Goal: Task Accomplishment & Management: Use online tool/utility

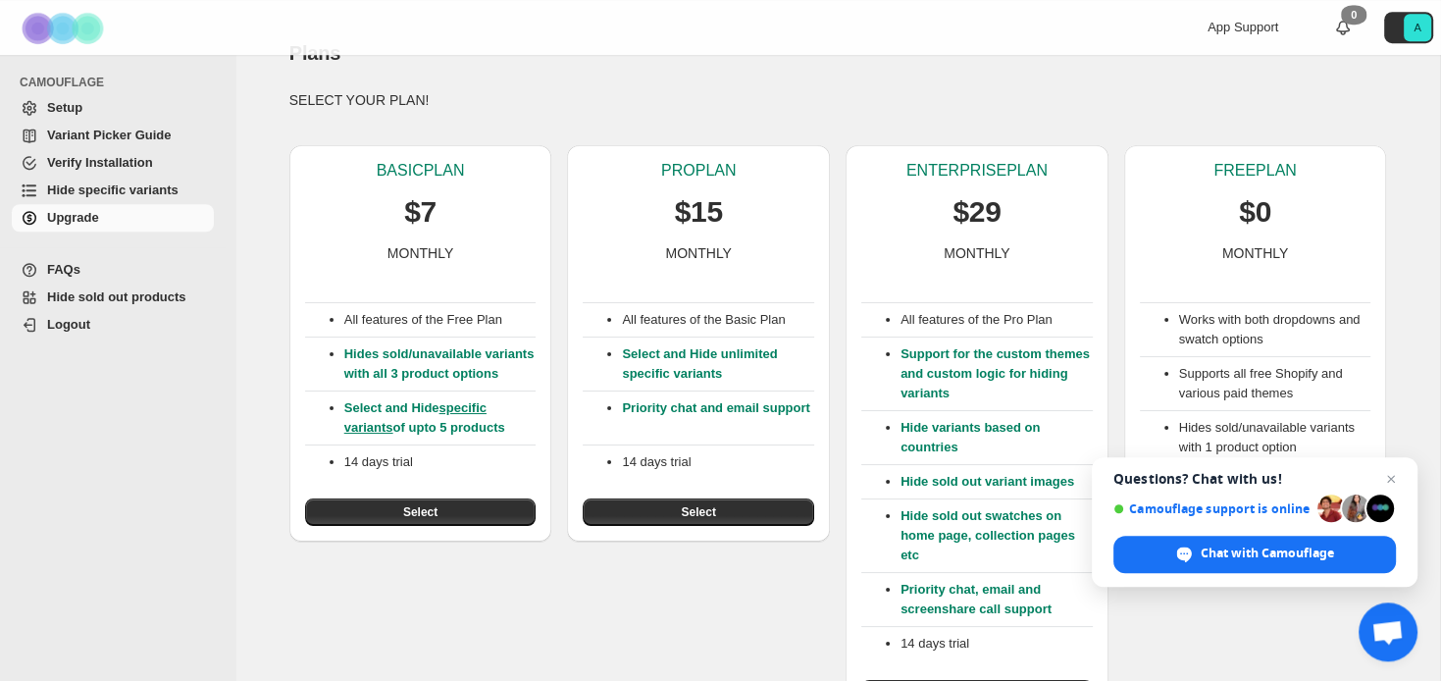
scroll to position [79, 0]
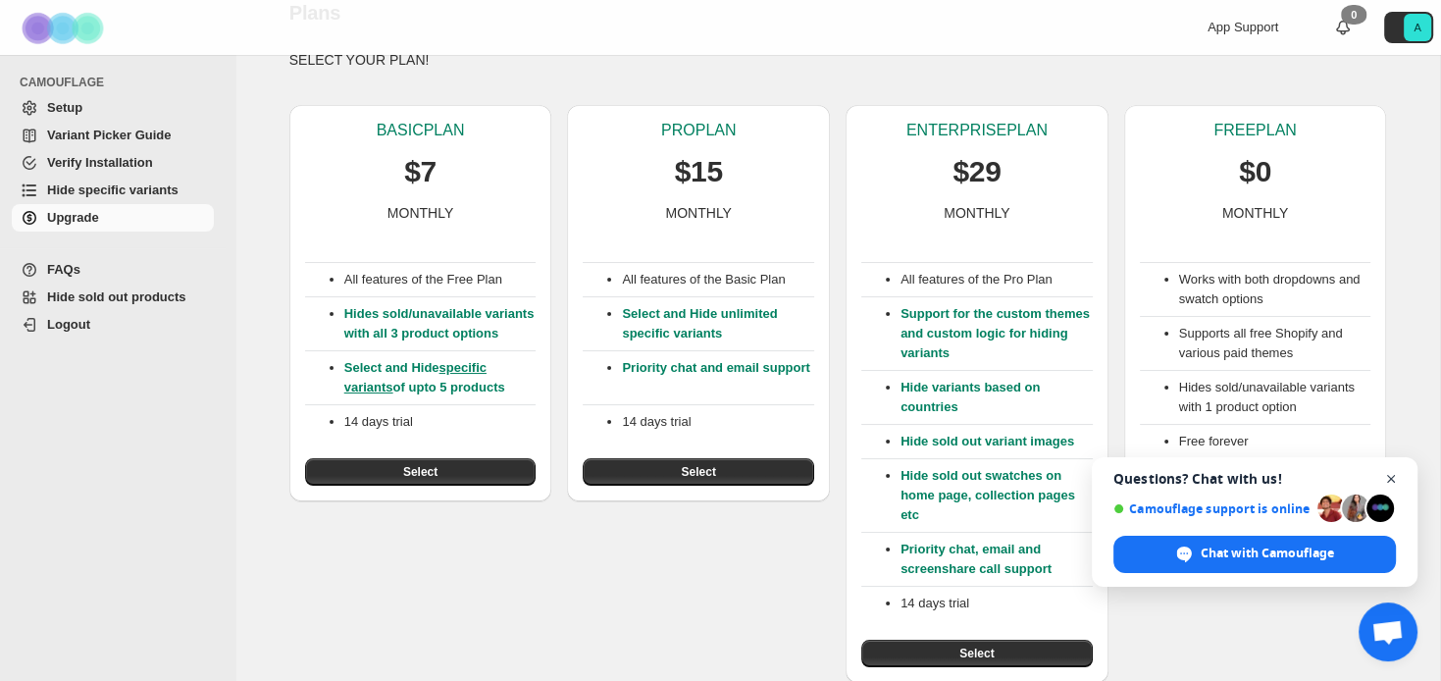
click at [1387, 481] on span "Open chat" at bounding box center [1391, 479] width 25 height 25
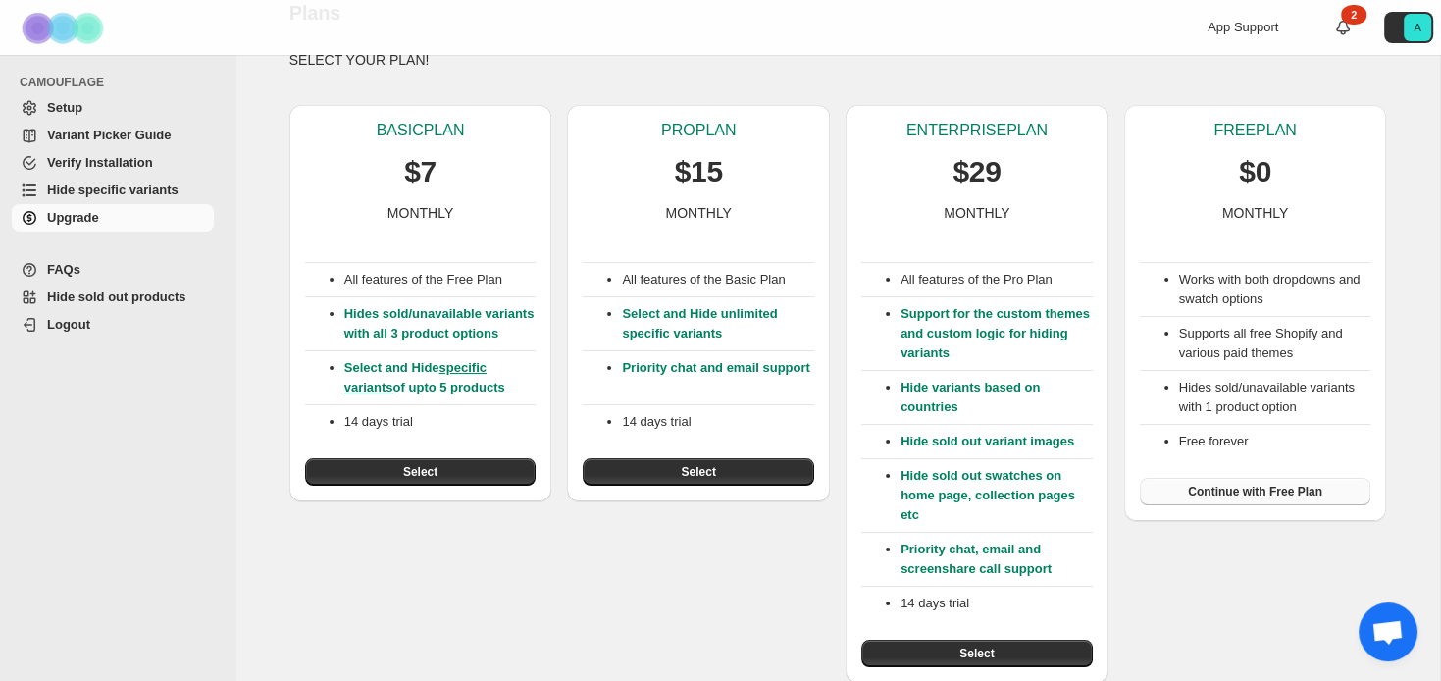
click at [1253, 489] on span "Continue with Free Plan" at bounding box center [1255, 492] width 134 height 16
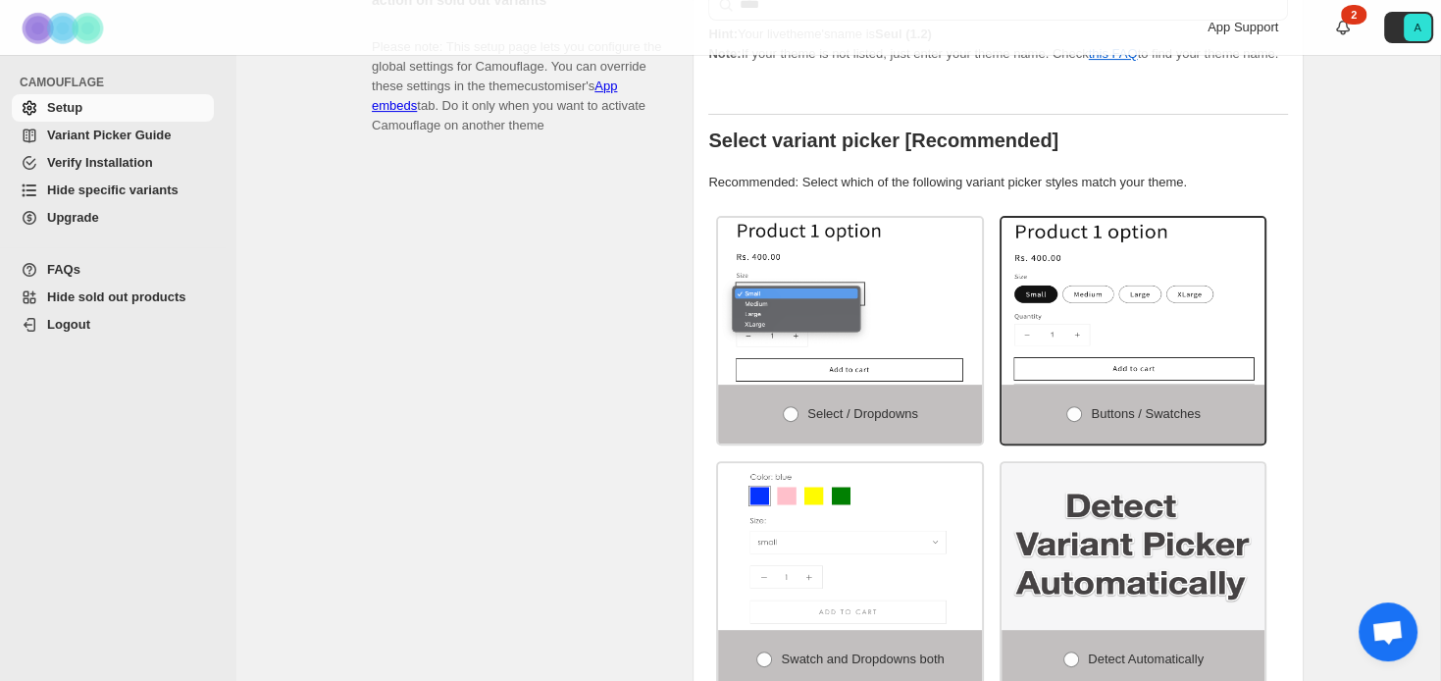
scroll to position [621, 0]
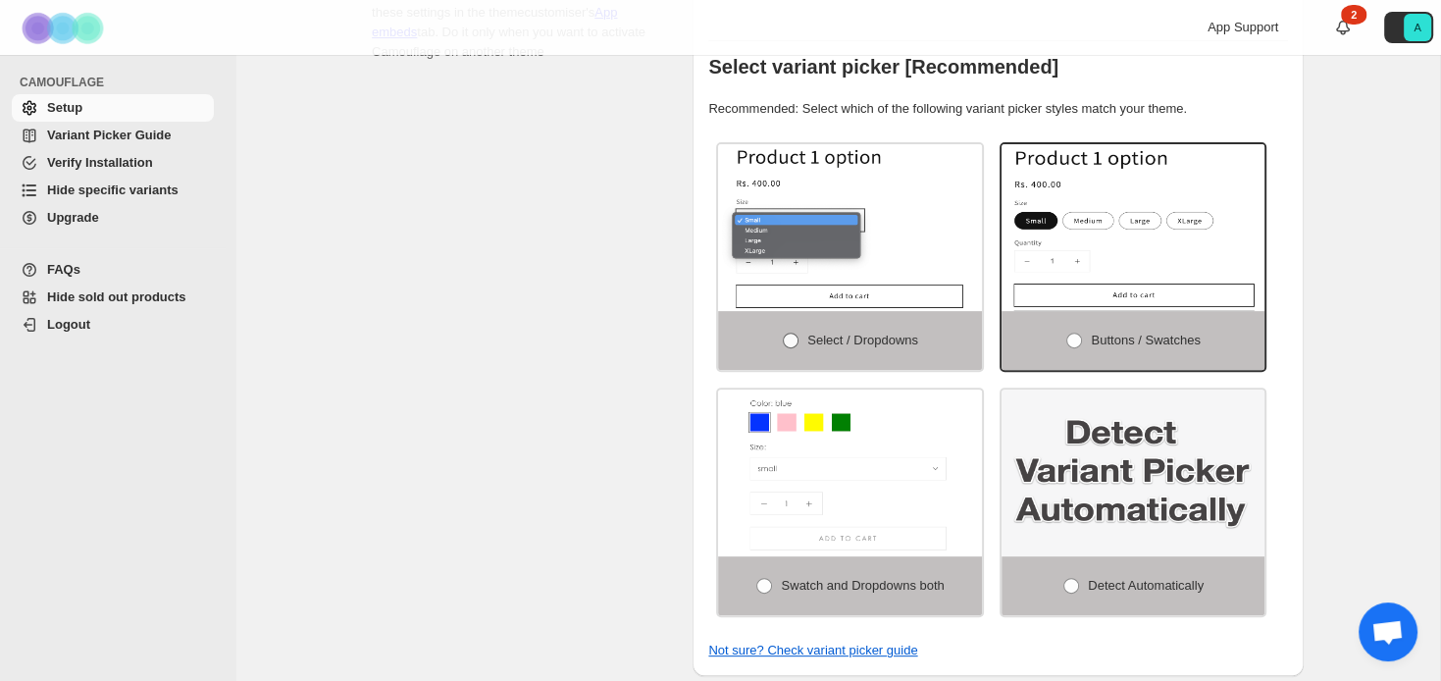
click at [789, 333] on span at bounding box center [791, 341] width 16 height 16
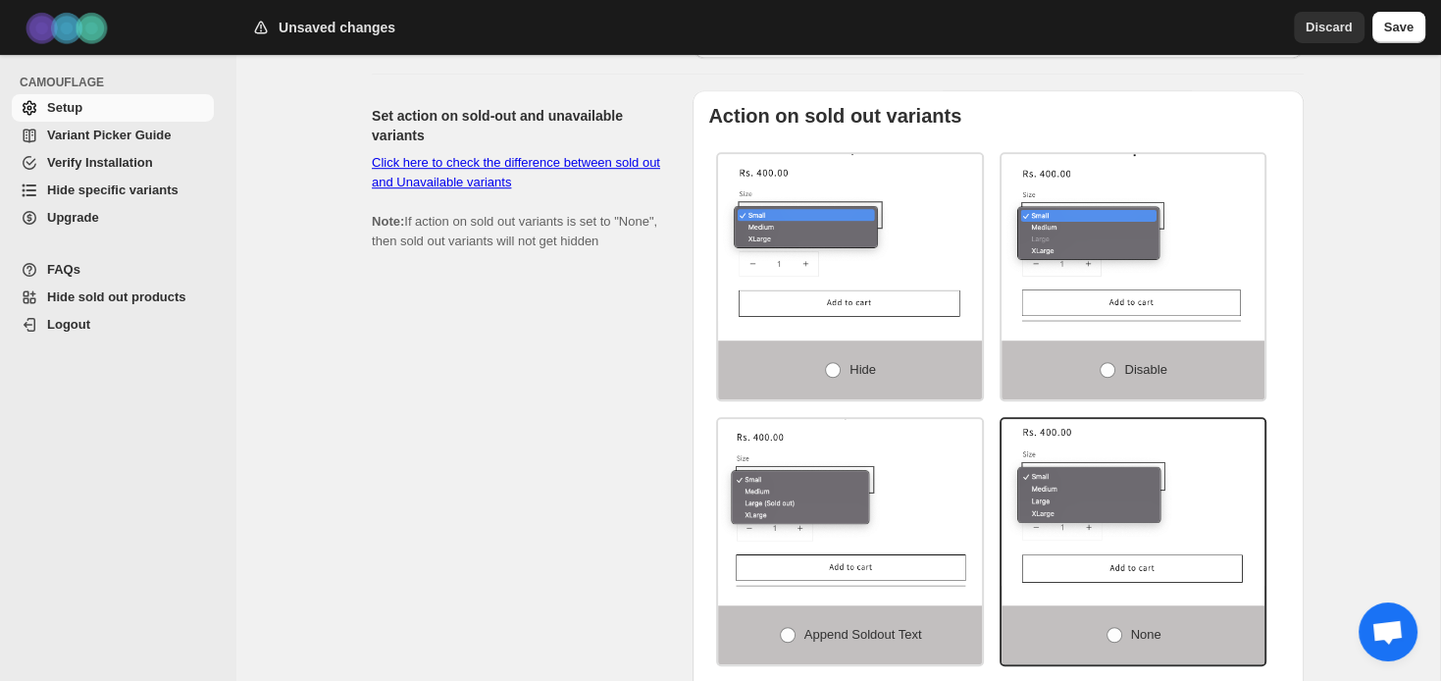
scroll to position [1243, 0]
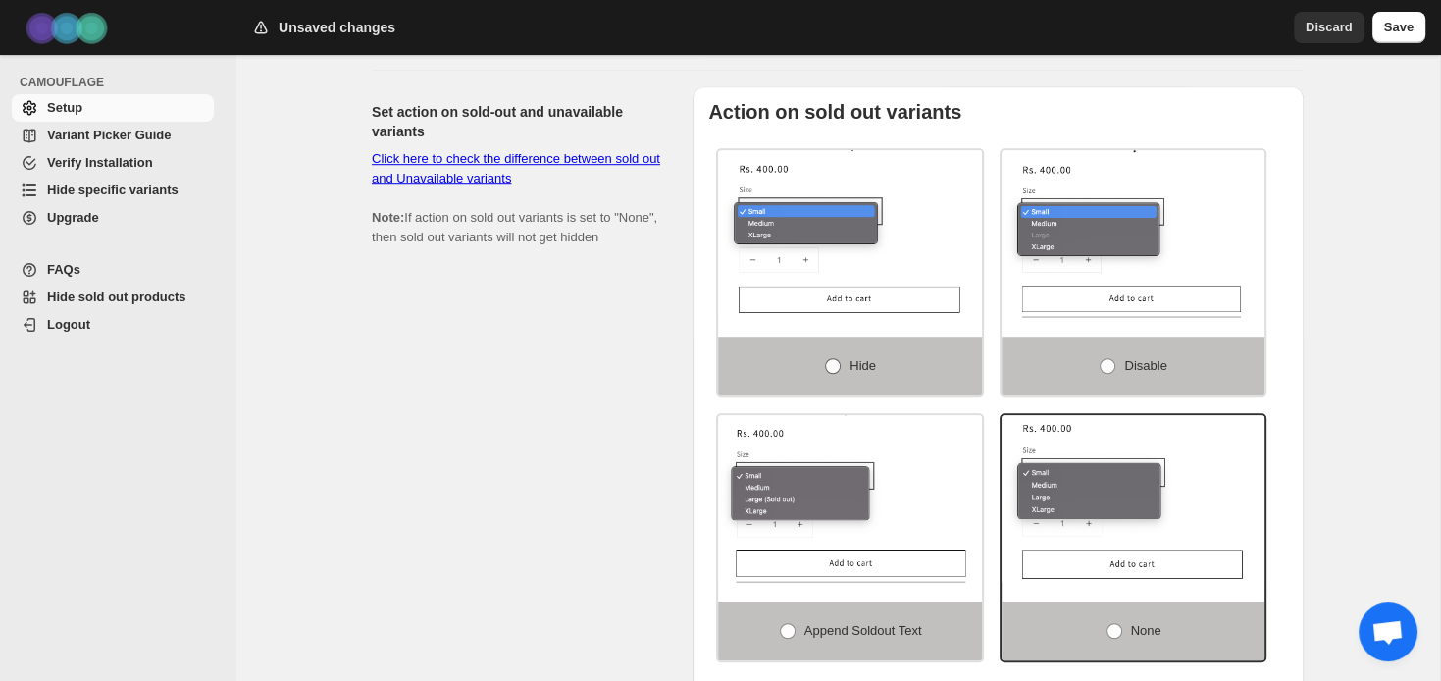
click at [832, 358] on span at bounding box center [833, 366] width 16 height 16
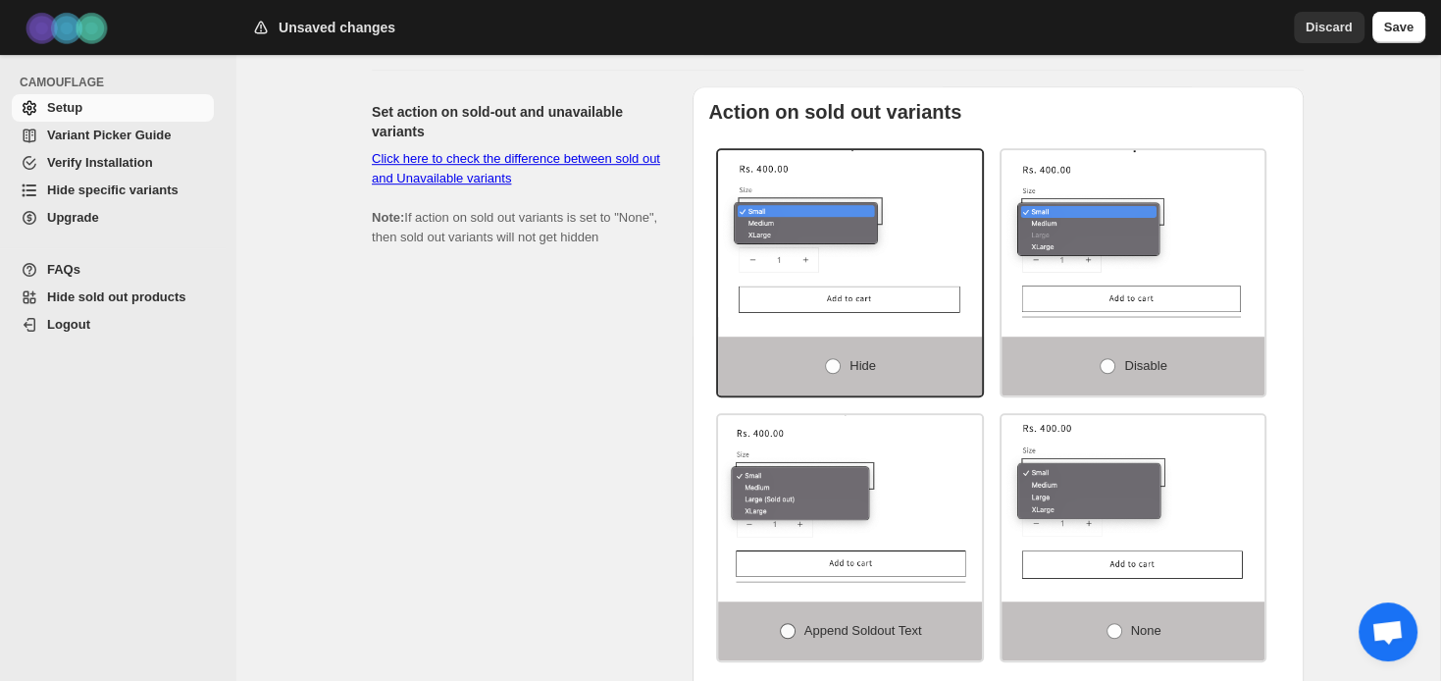
click at [792, 623] on span at bounding box center [788, 631] width 16 height 16
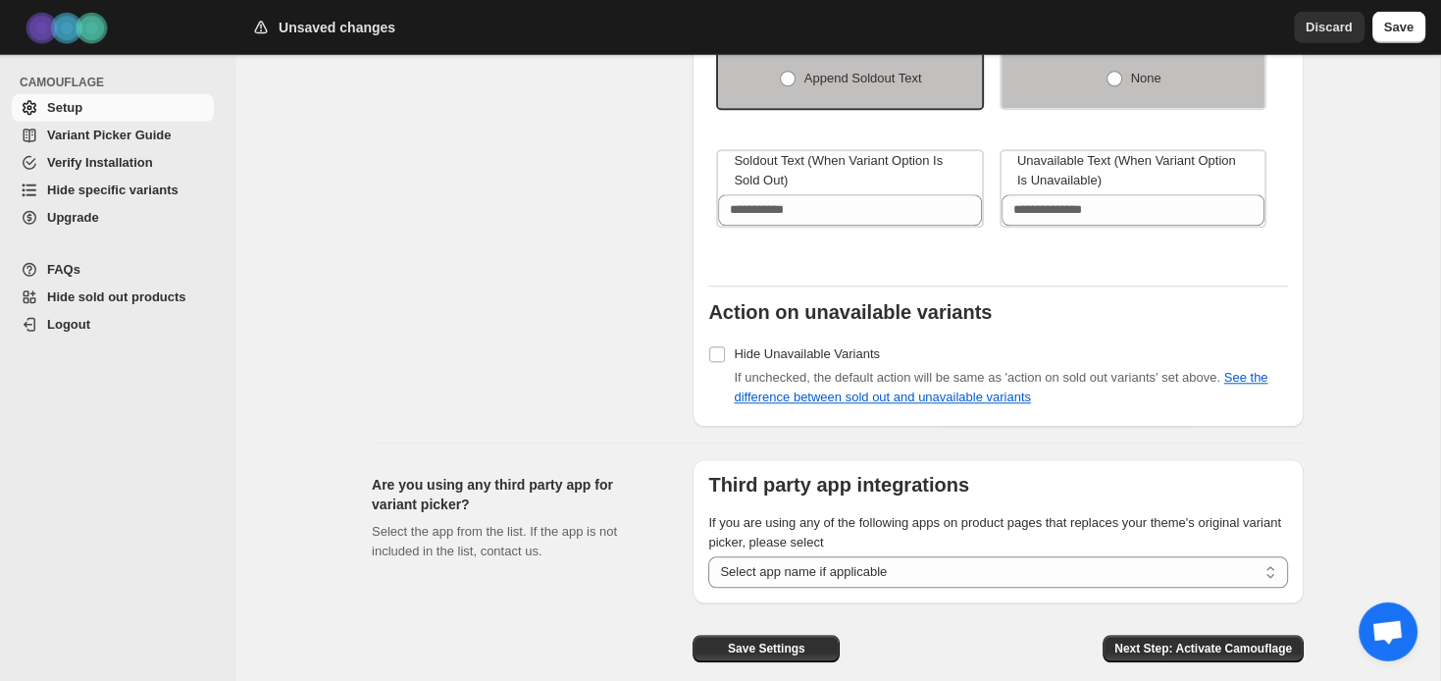
scroll to position [1821, 0]
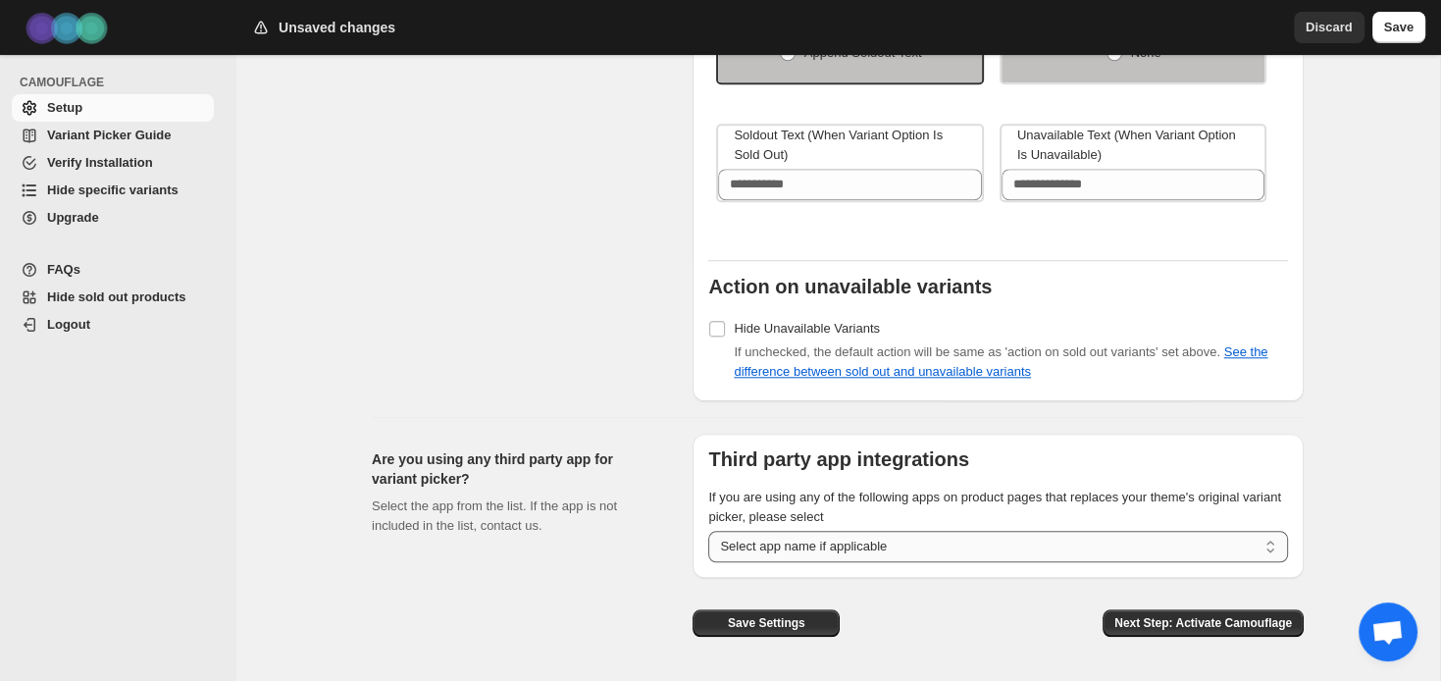
click at [708, 531] on select "**********" at bounding box center [998, 546] width 580 height 31
select select "******"
click option "**********" at bounding box center [0, 0] width 0 height 0
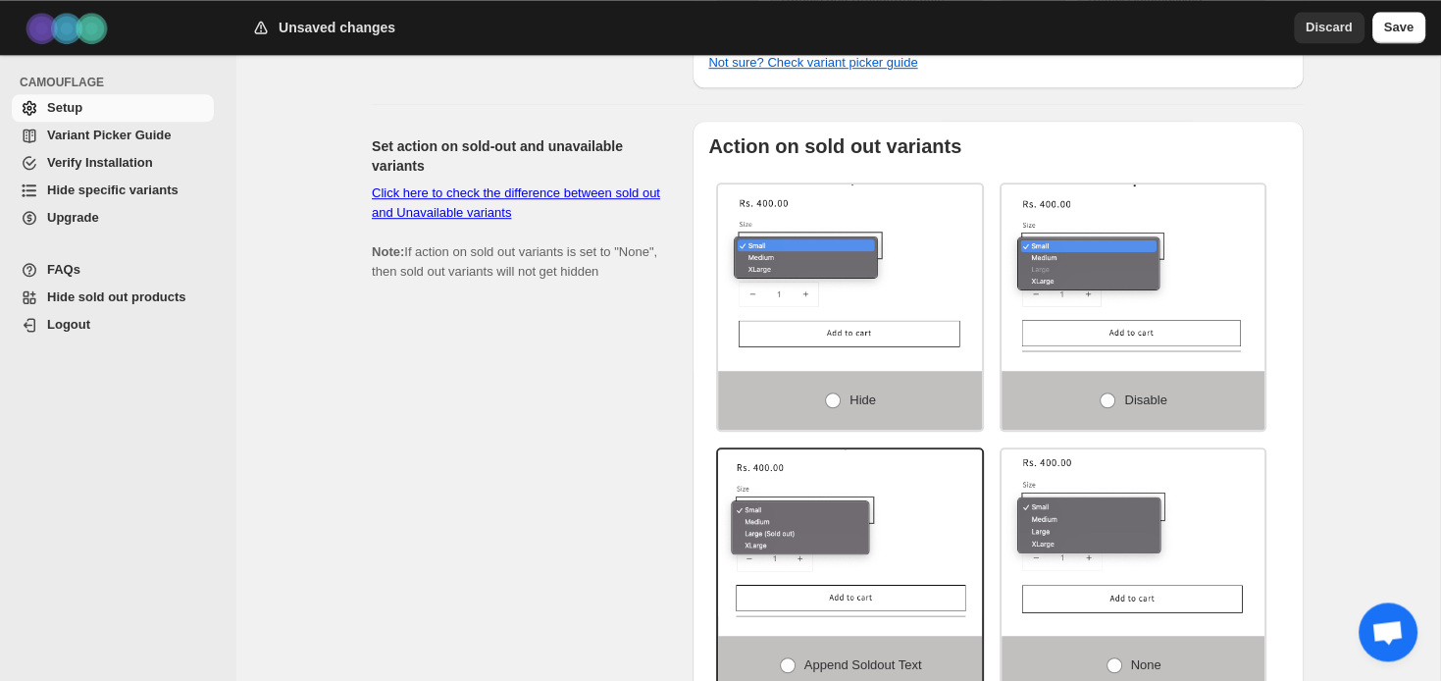
scroll to position [1200, 0]
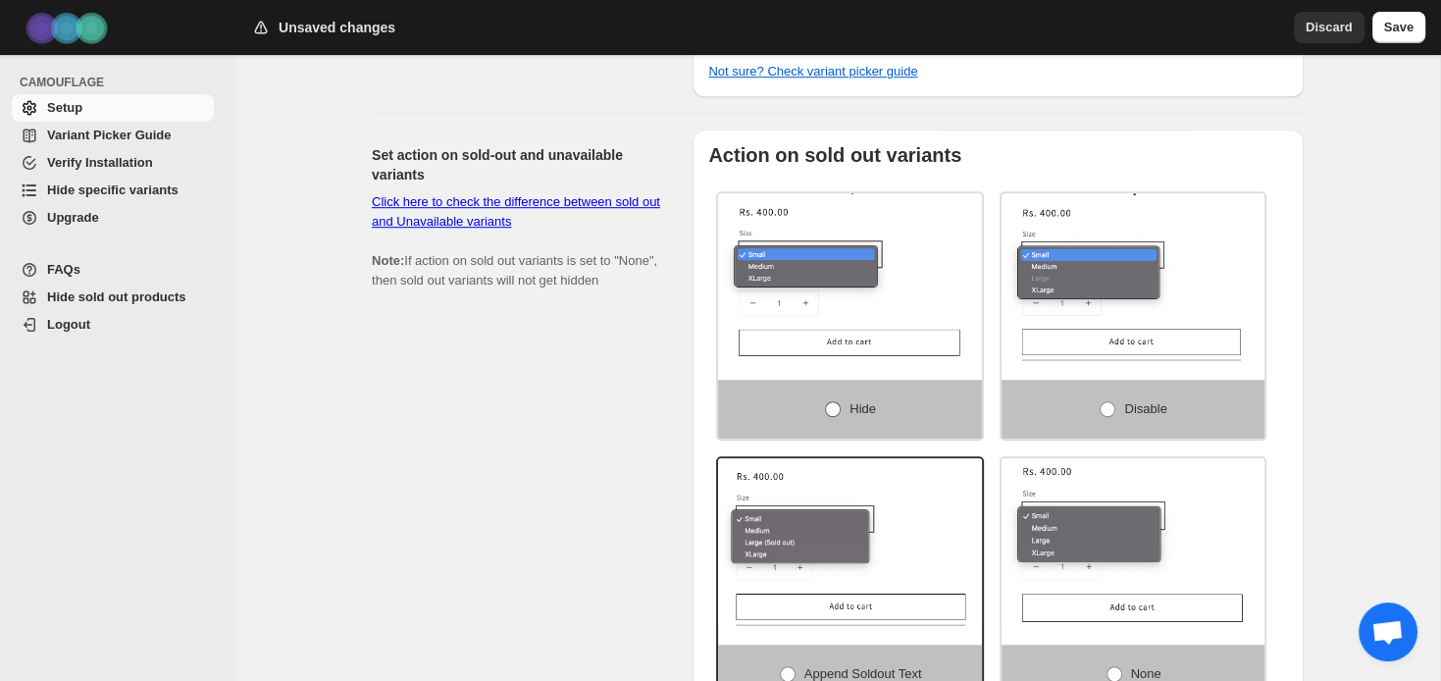
click at [833, 401] on span at bounding box center [833, 409] width 16 height 16
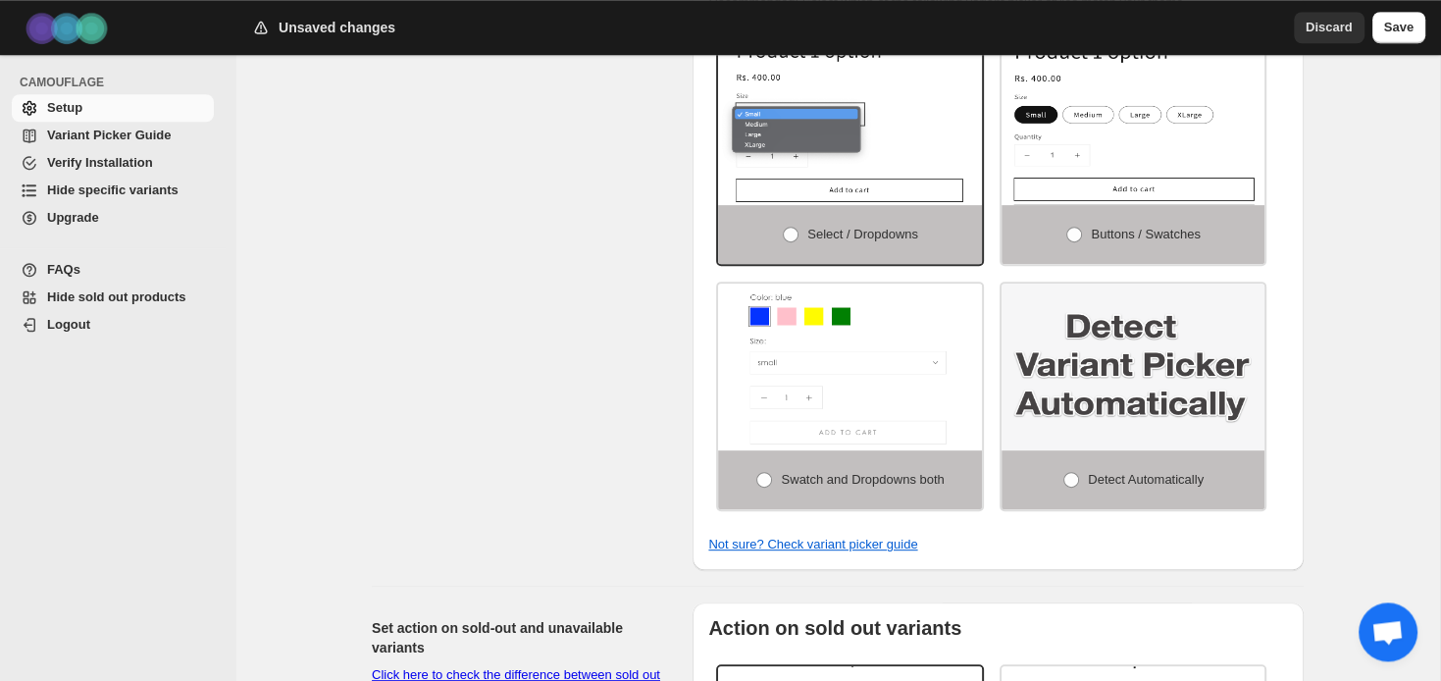
scroll to position [682, 0]
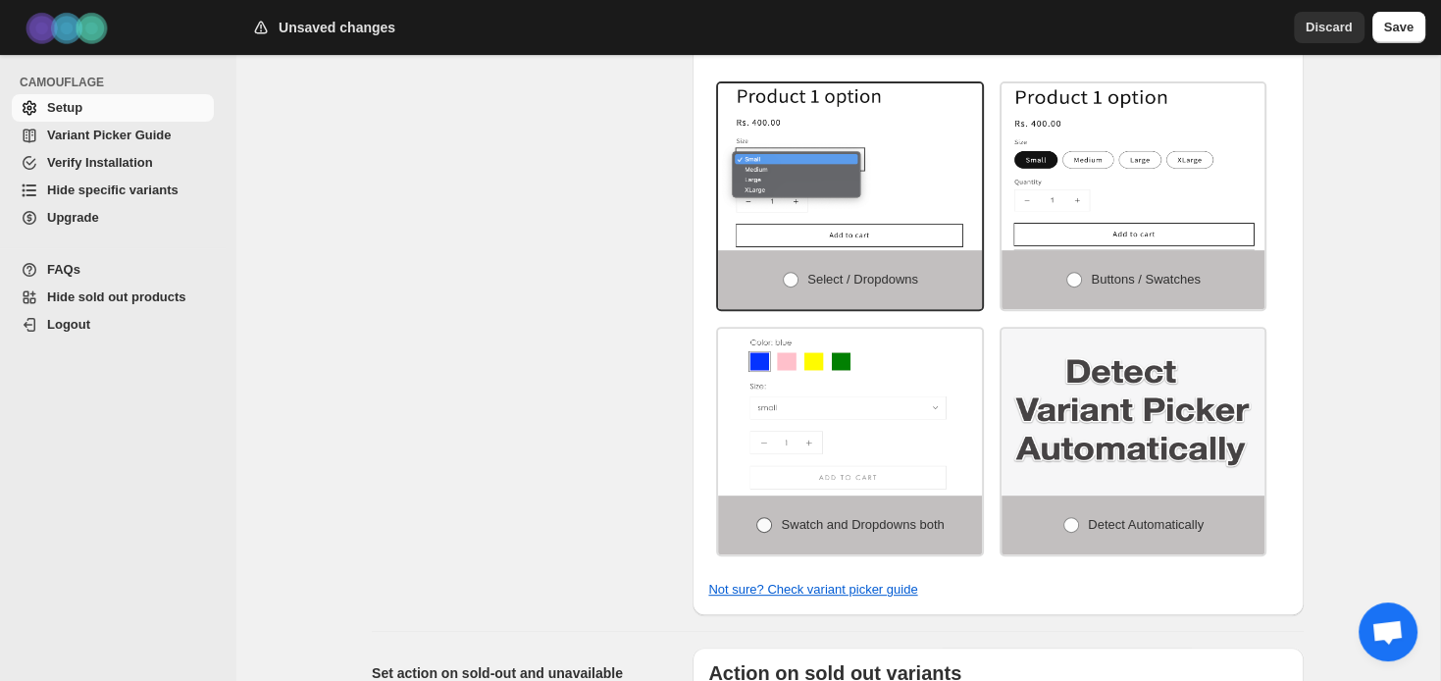
click at [761, 517] on span at bounding box center [764, 525] width 16 height 16
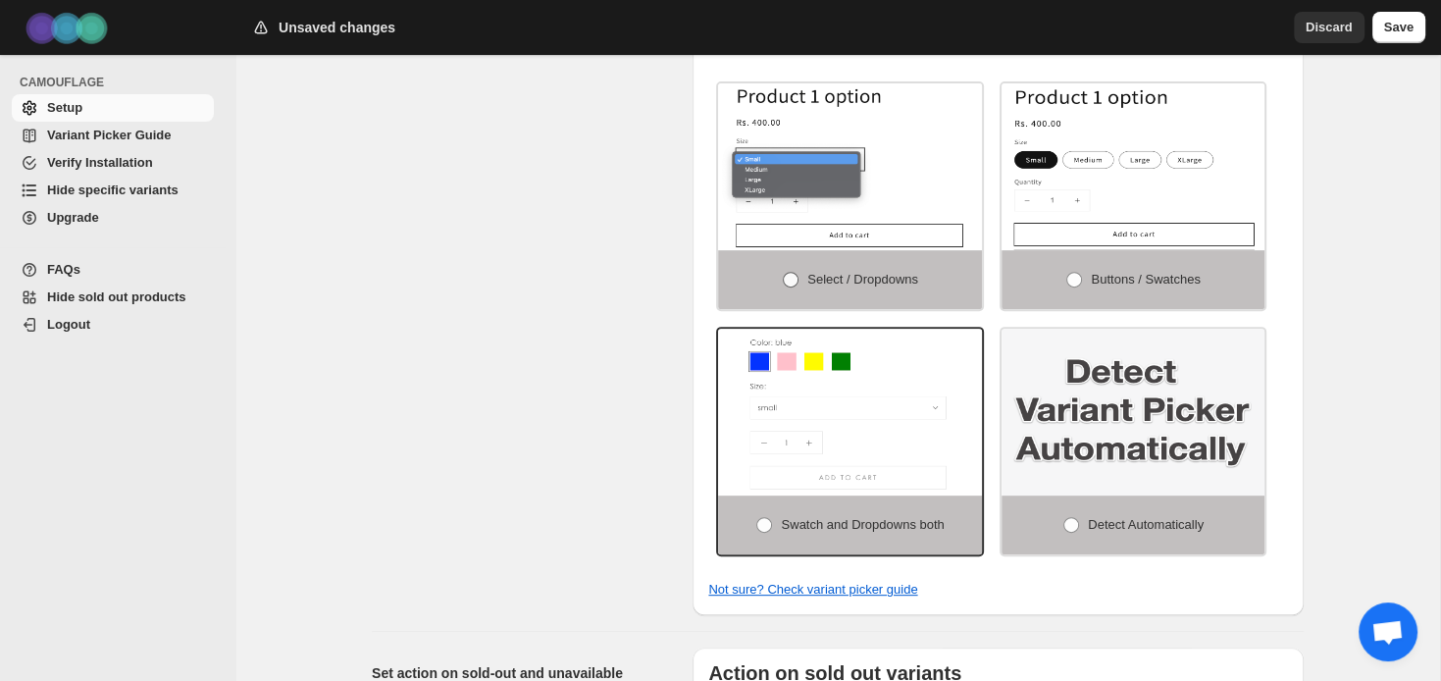
scroll to position [578, 0]
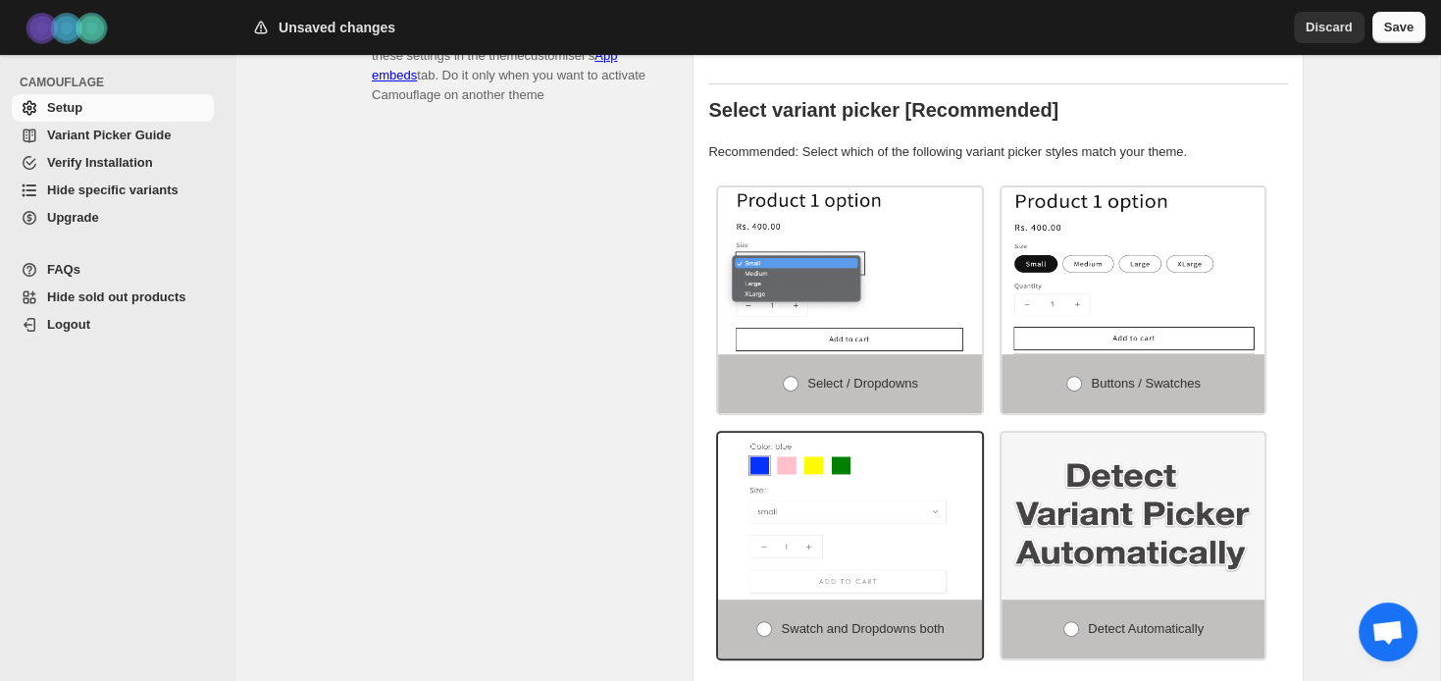
click at [1404, 32] on span "Save" at bounding box center [1398, 28] width 29 height 20
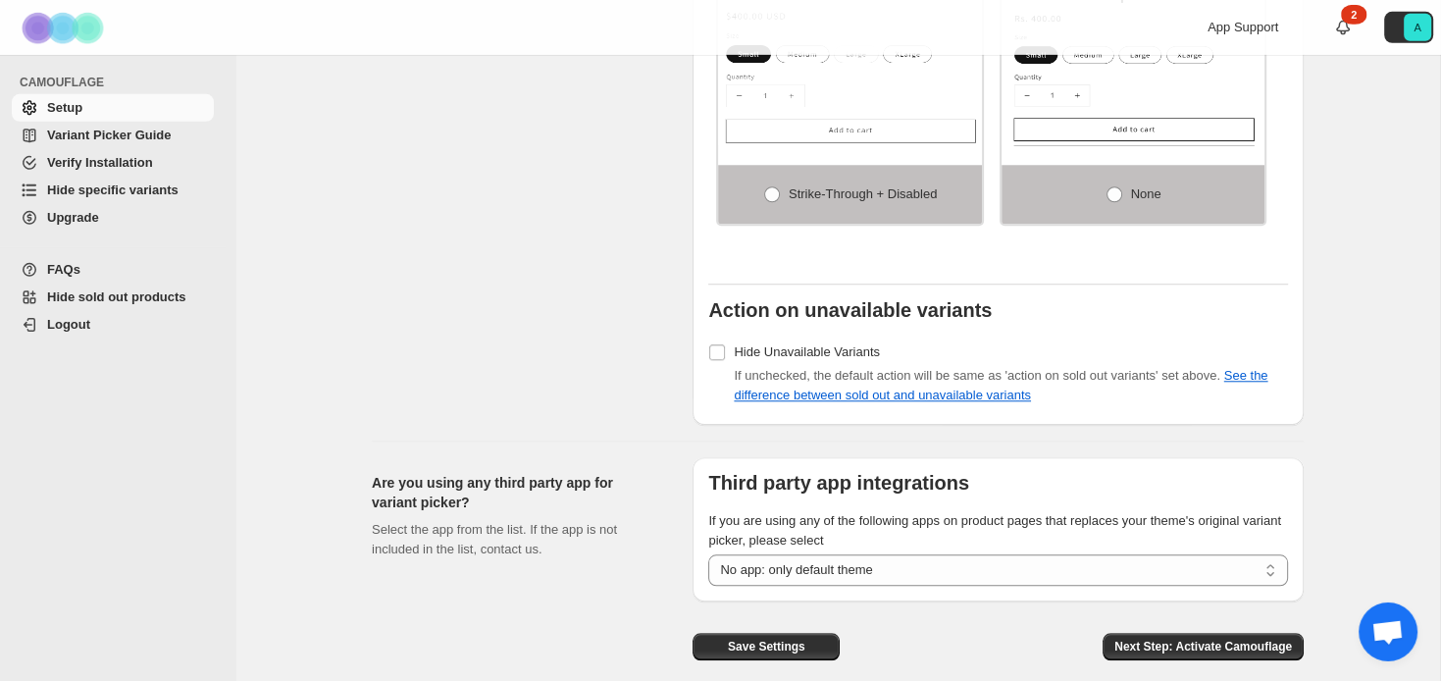
scroll to position [1704, 0]
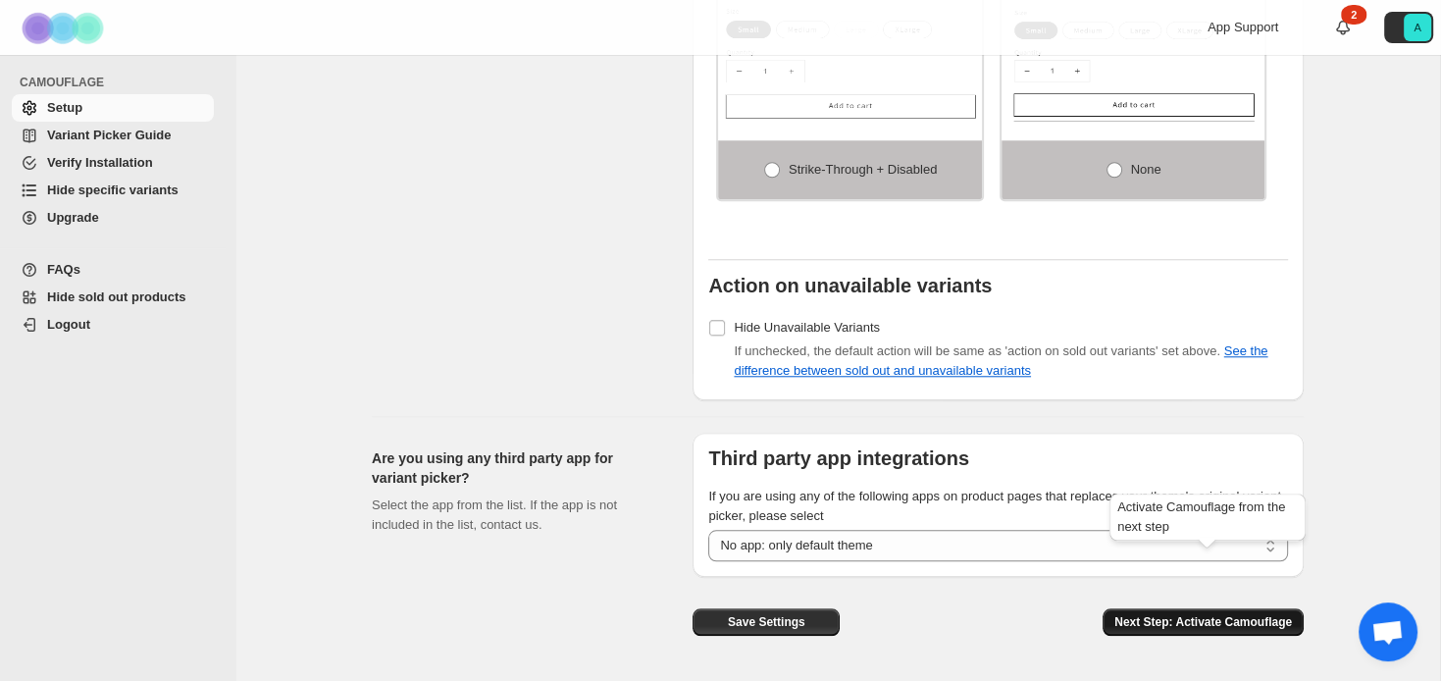
click at [1187, 614] on span "Next Step: Activate Camouflage" at bounding box center [1203, 622] width 178 height 16
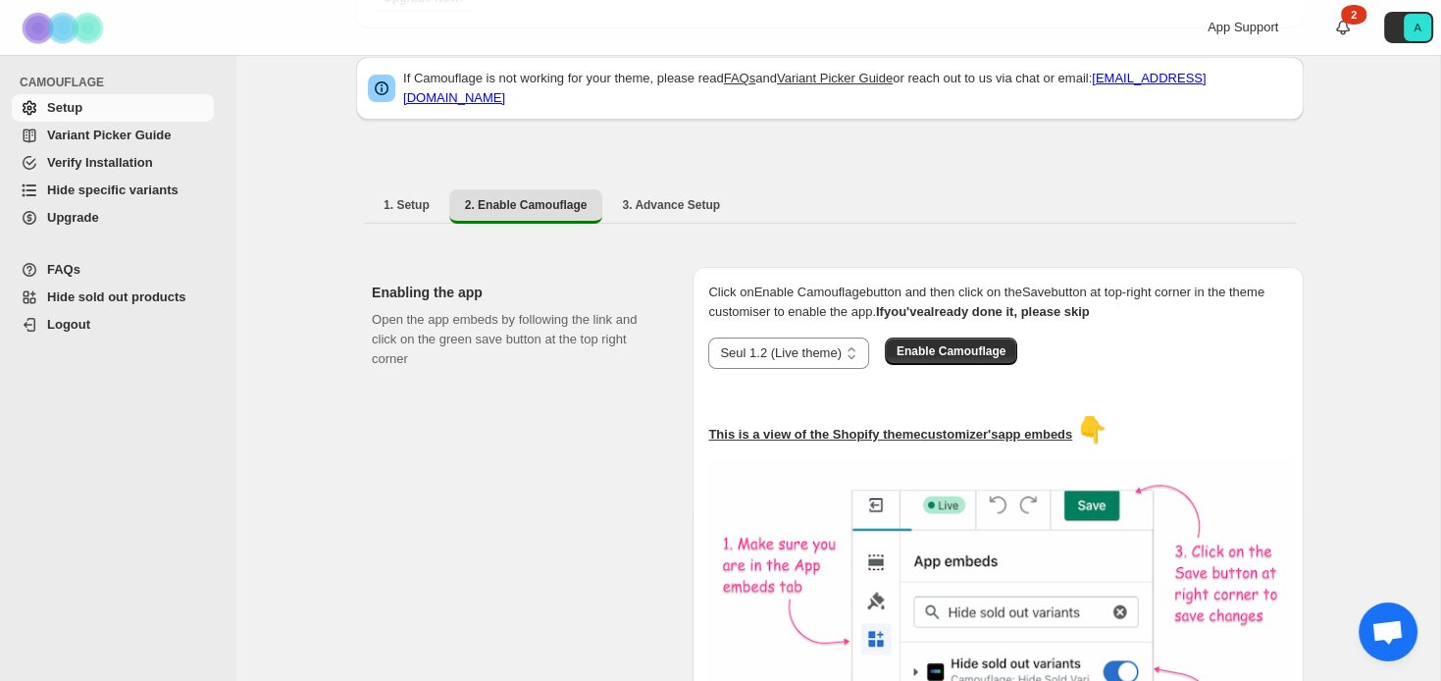
scroll to position [252, 0]
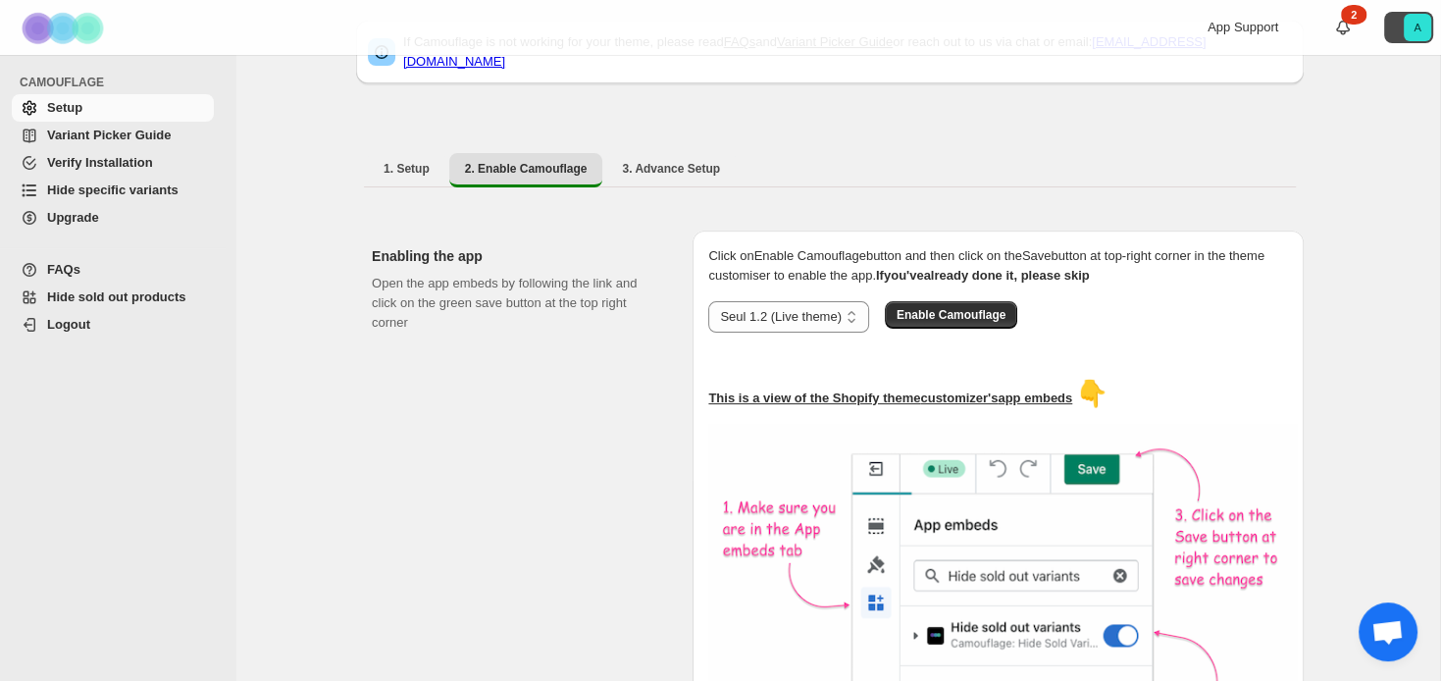
click at [1415, 28] on text "A" at bounding box center [1418, 28] width 8 height 12
click at [1374, 162] on div "**********" at bounding box center [837, 464] width 1205 height 1323
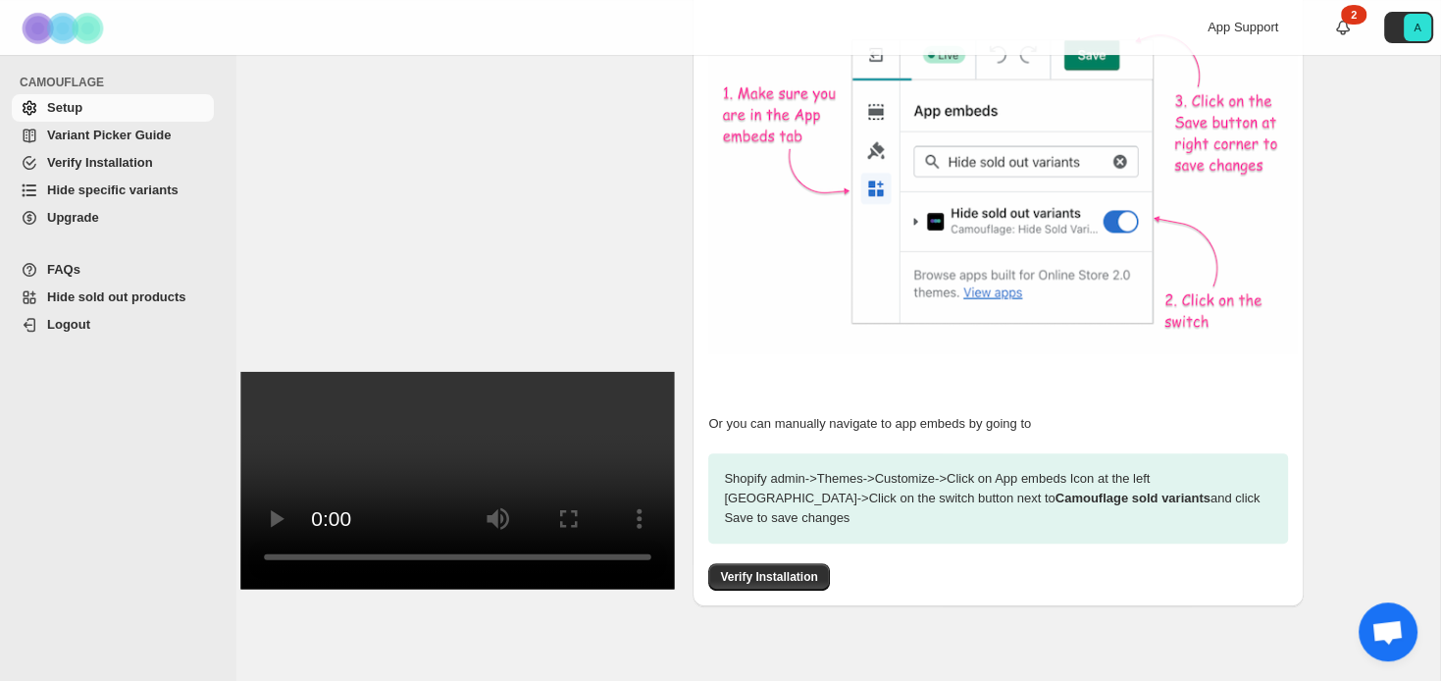
scroll to position [667, 0]
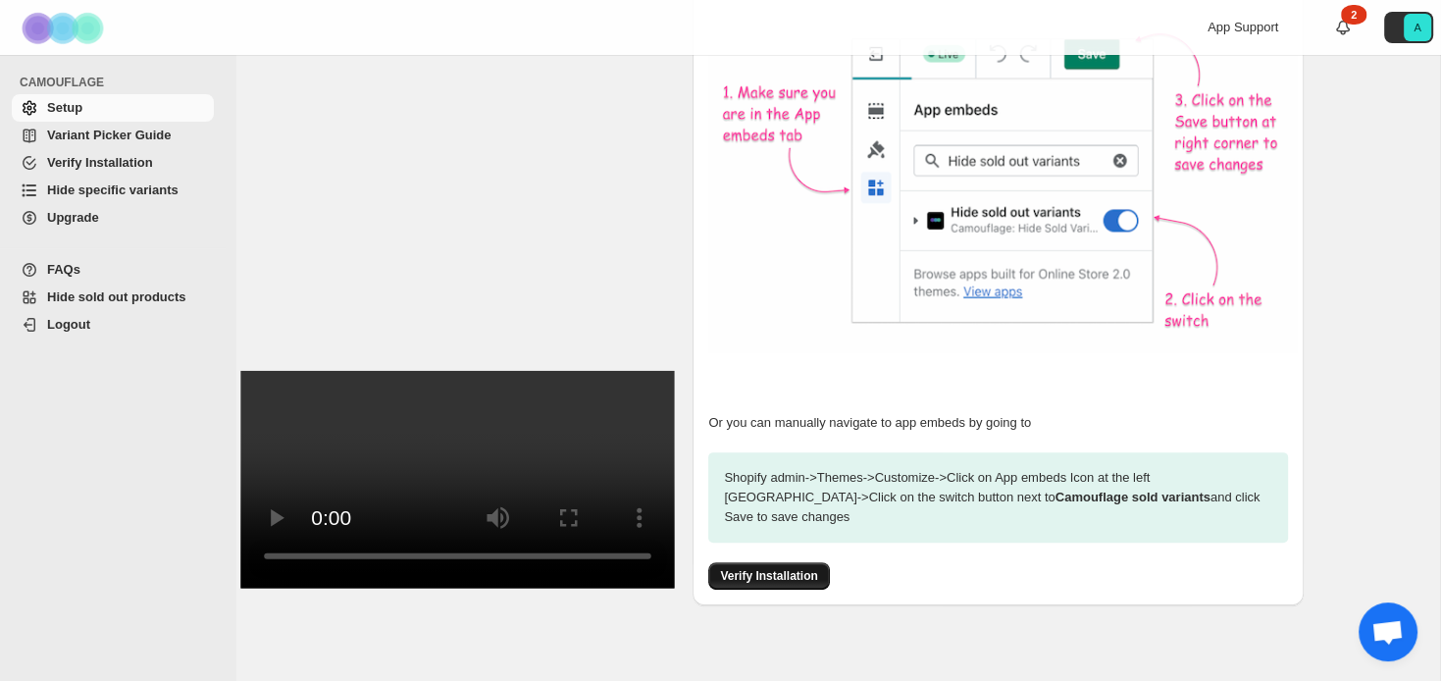
click at [771, 568] on span "Verify Installation" at bounding box center [768, 576] width 97 height 16
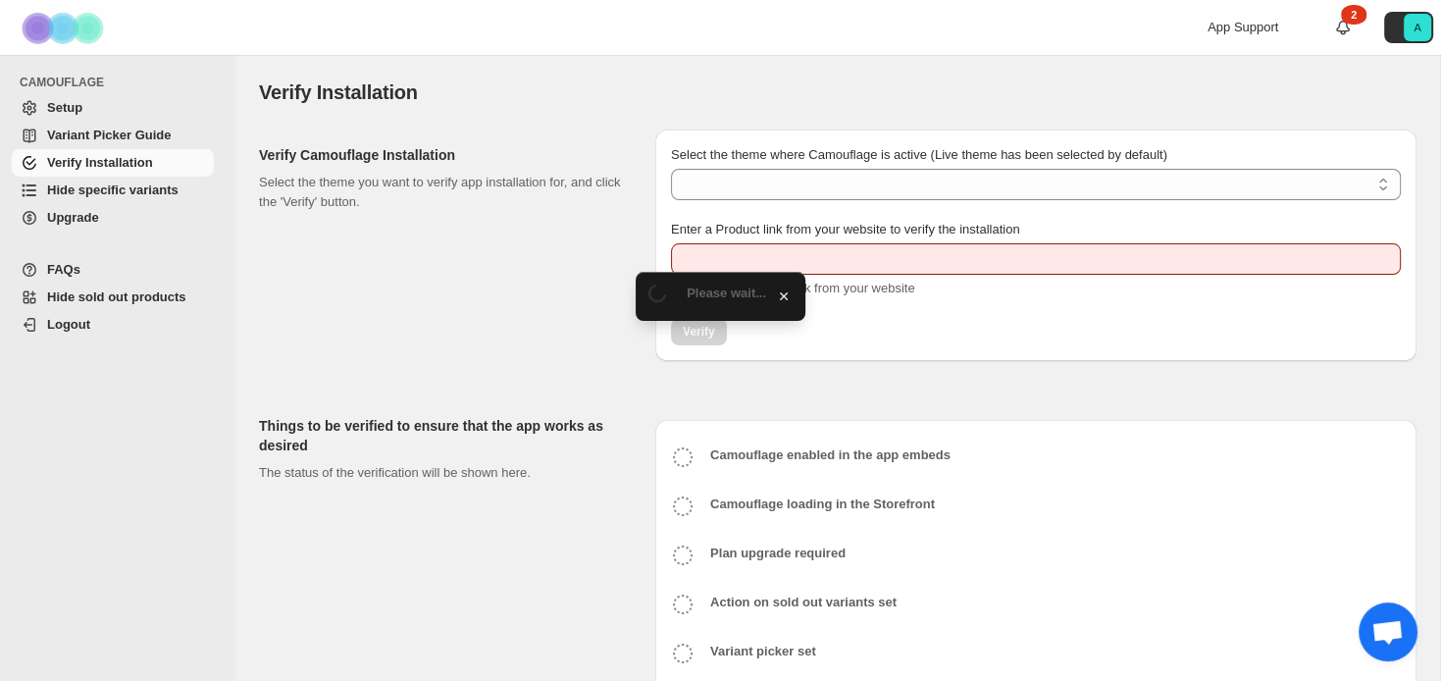
type input "**********"
select select "**********"
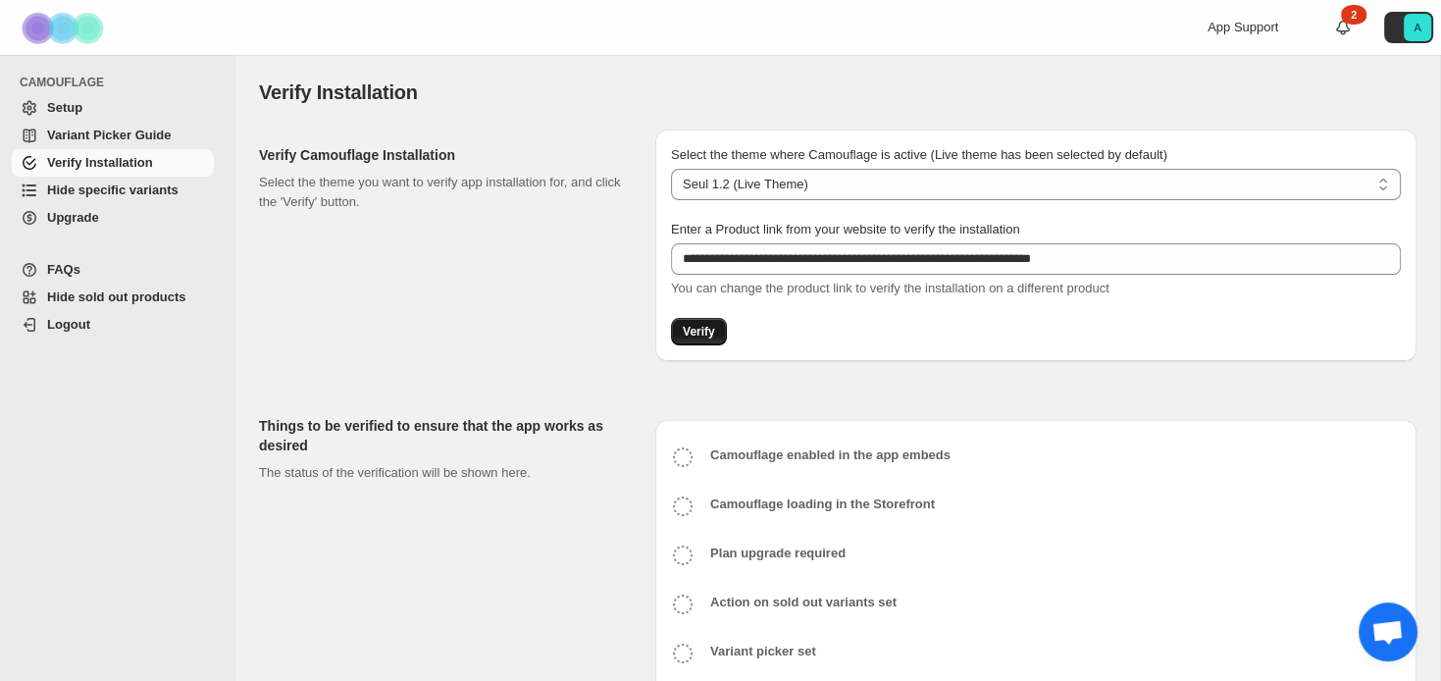
click at [697, 331] on span "Verify" at bounding box center [699, 332] width 32 height 16
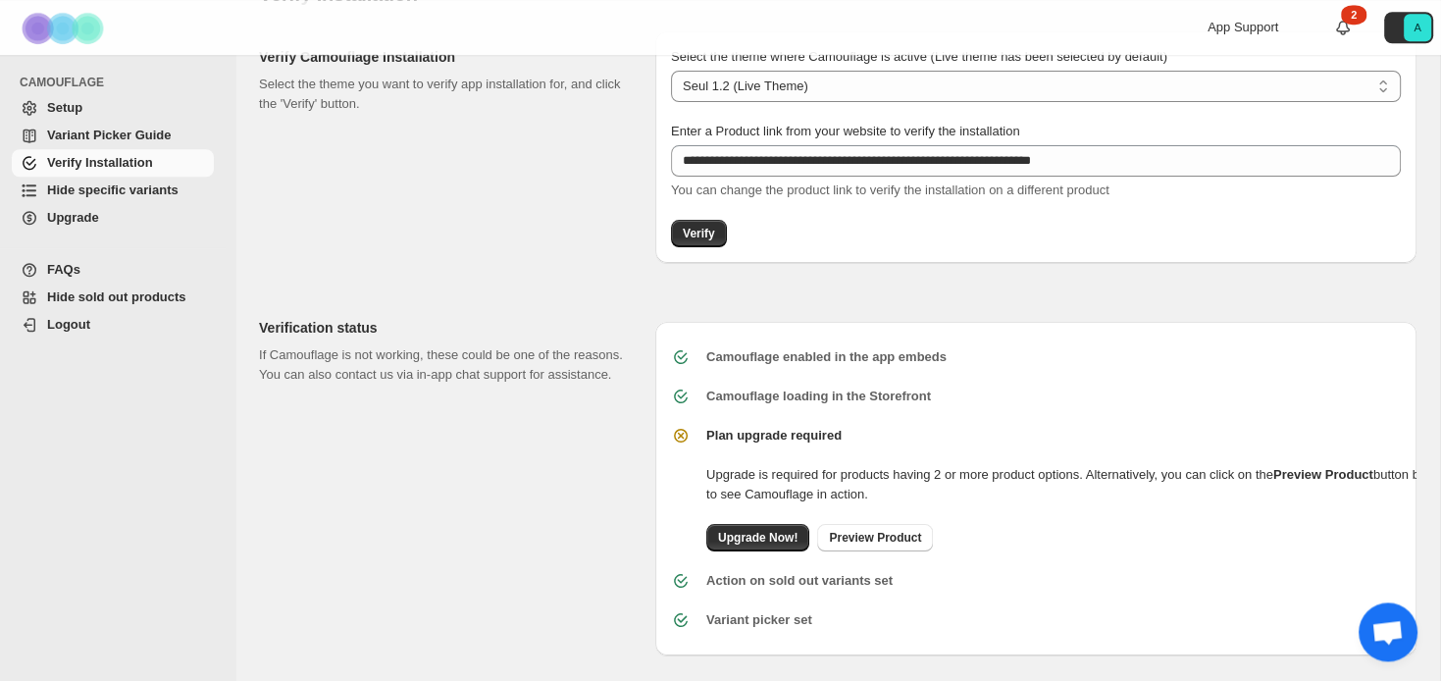
scroll to position [111, 0]
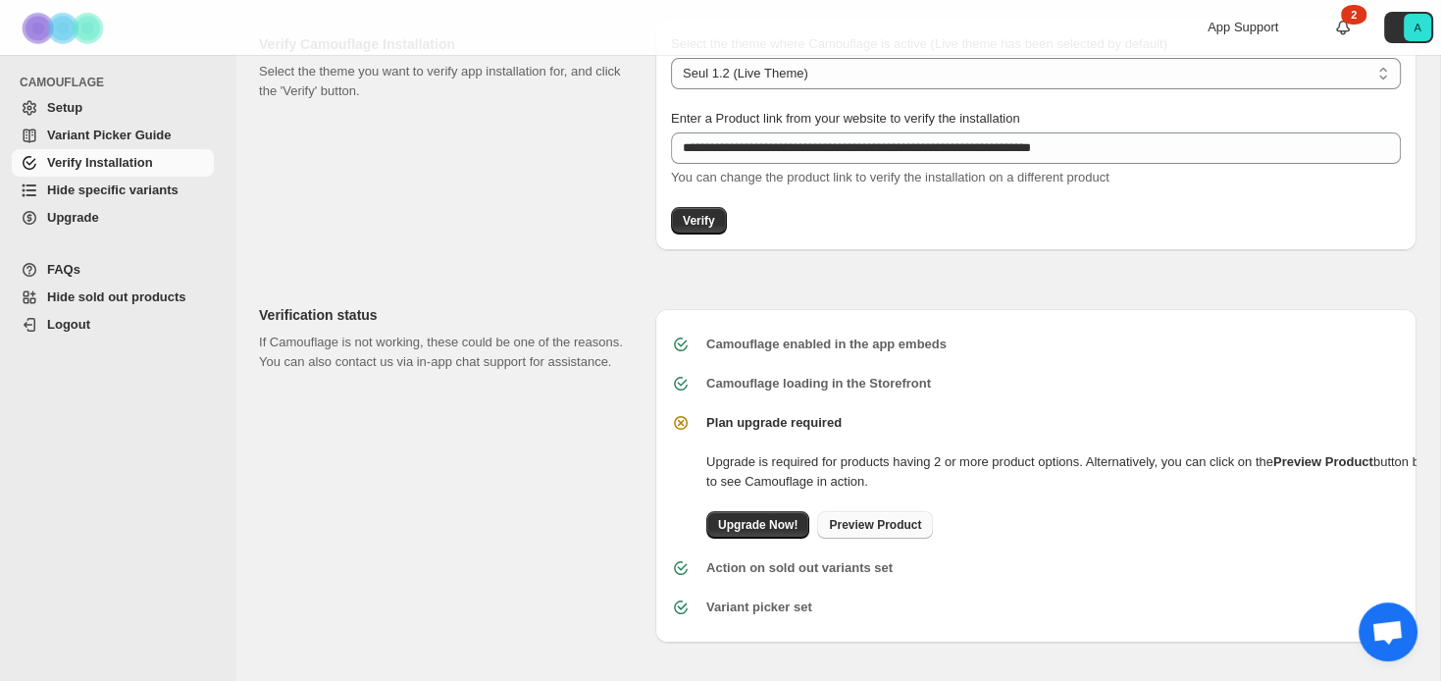
click at [871, 525] on span "Preview Product" at bounding box center [875, 525] width 92 height 16
click at [882, 524] on span "Preview Product" at bounding box center [875, 525] width 92 height 16
click at [857, 523] on span "Preview Product" at bounding box center [875, 525] width 92 height 16
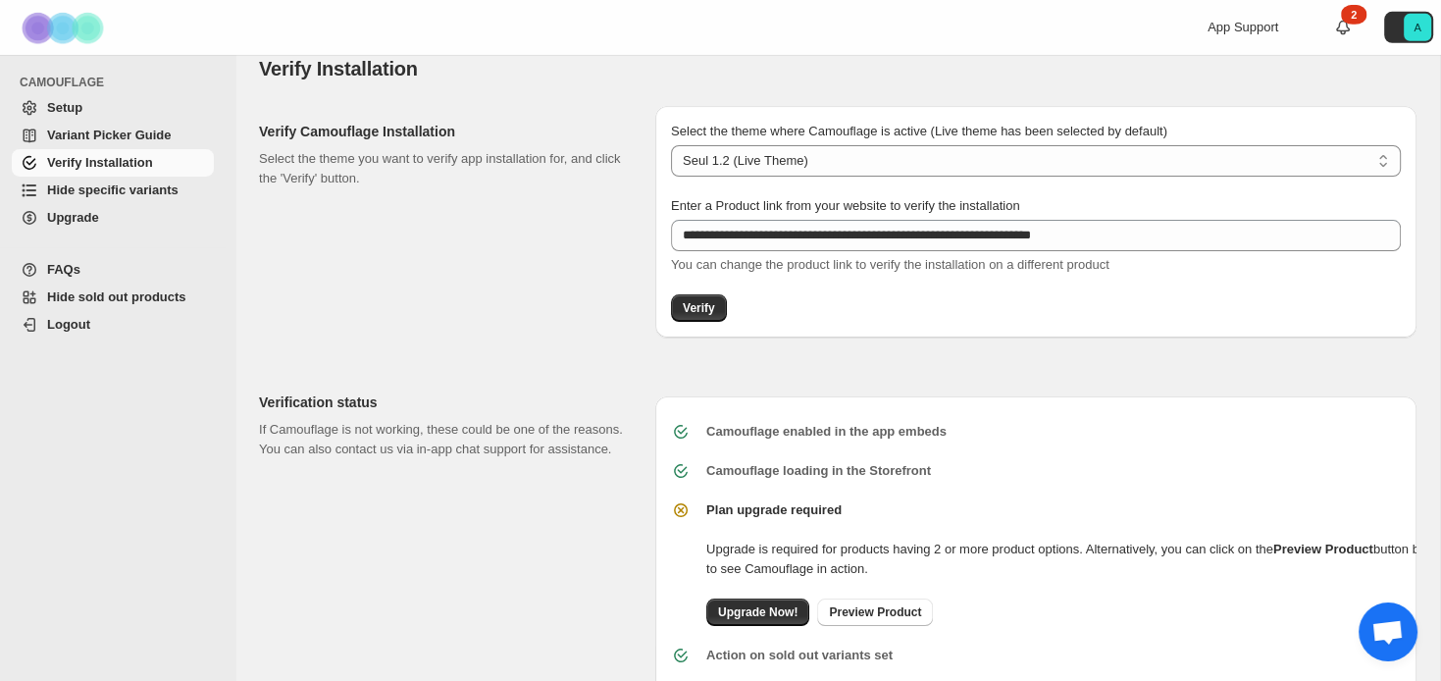
scroll to position [0, 0]
